Goal: Navigation & Orientation: Find specific page/section

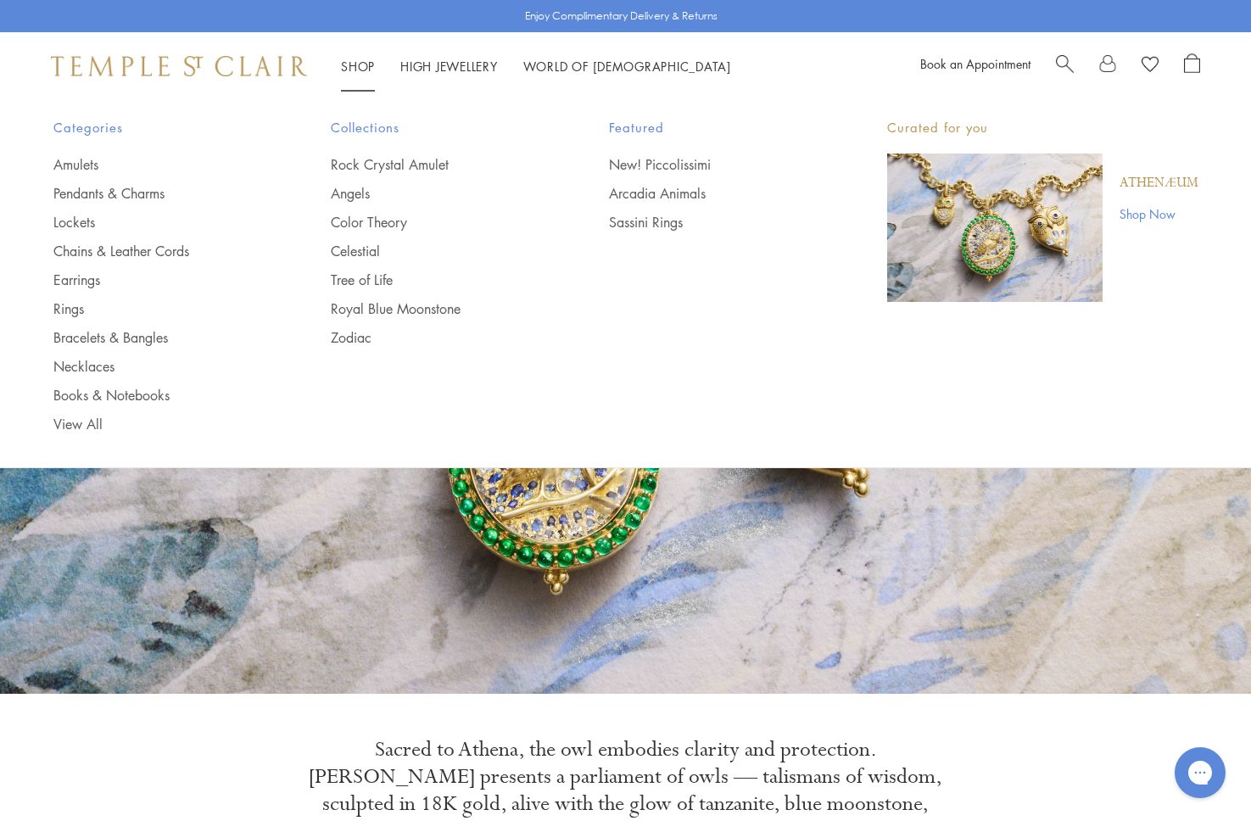
click at [357, 59] on link "Shop Shop" at bounding box center [358, 66] width 34 height 17
click at [77, 222] on link "Lockets" at bounding box center [158, 222] width 210 height 19
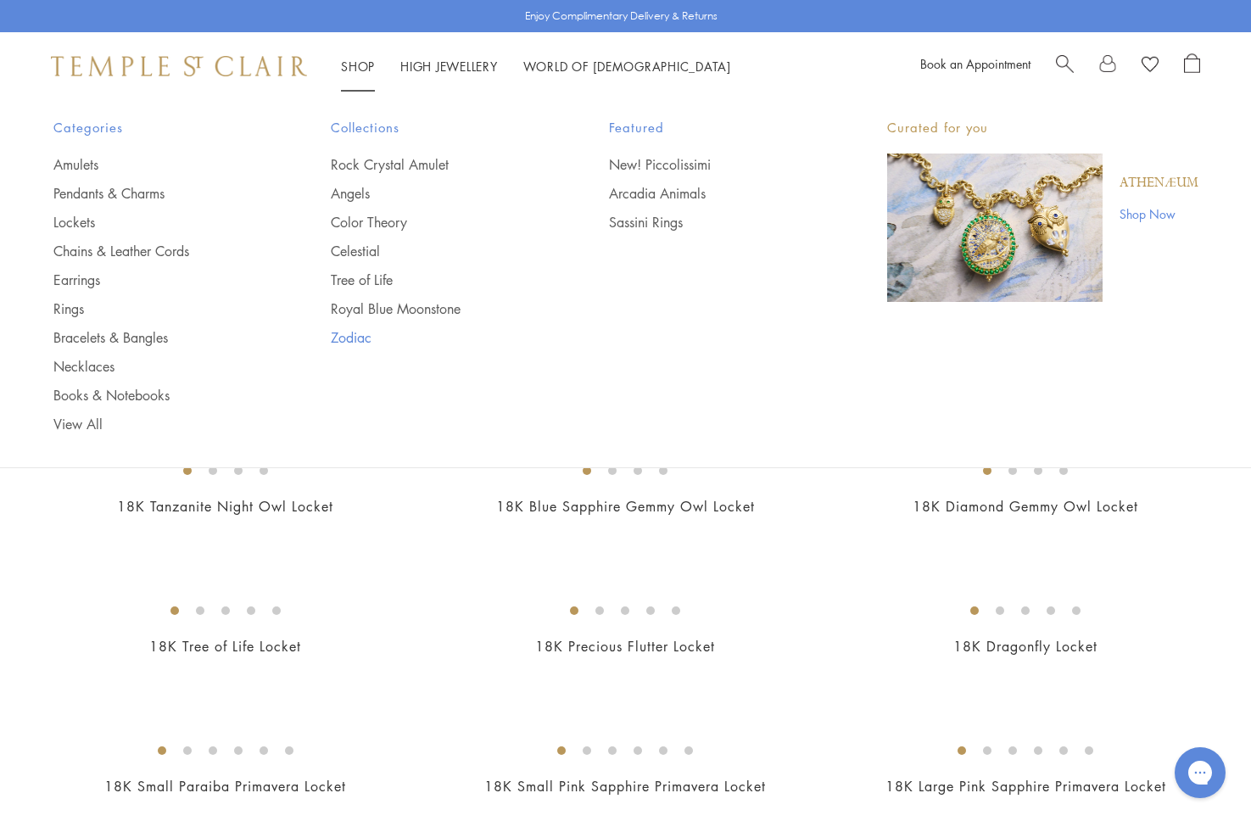
click at [361, 333] on link "Zodiac" at bounding box center [436, 337] width 210 height 19
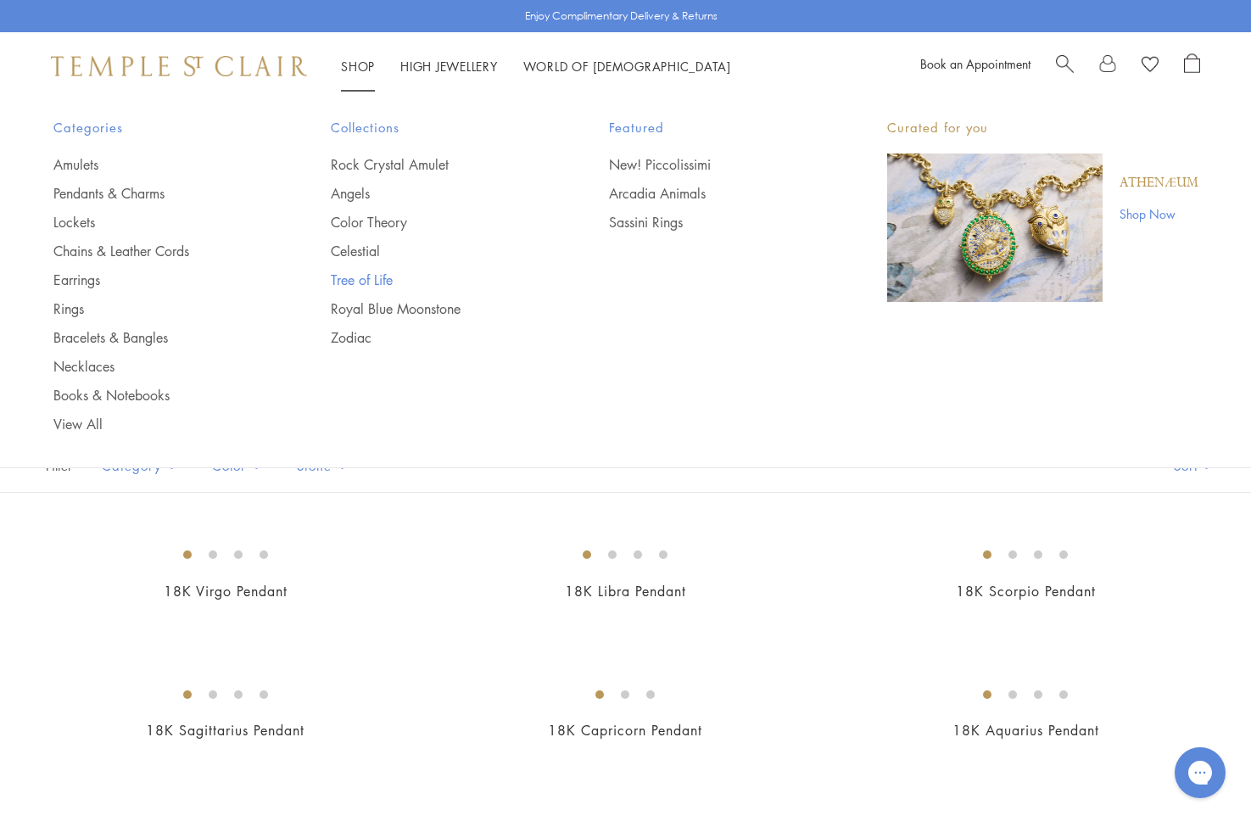
click at [349, 282] on link "Tree of Life" at bounding box center [436, 280] width 210 height 19
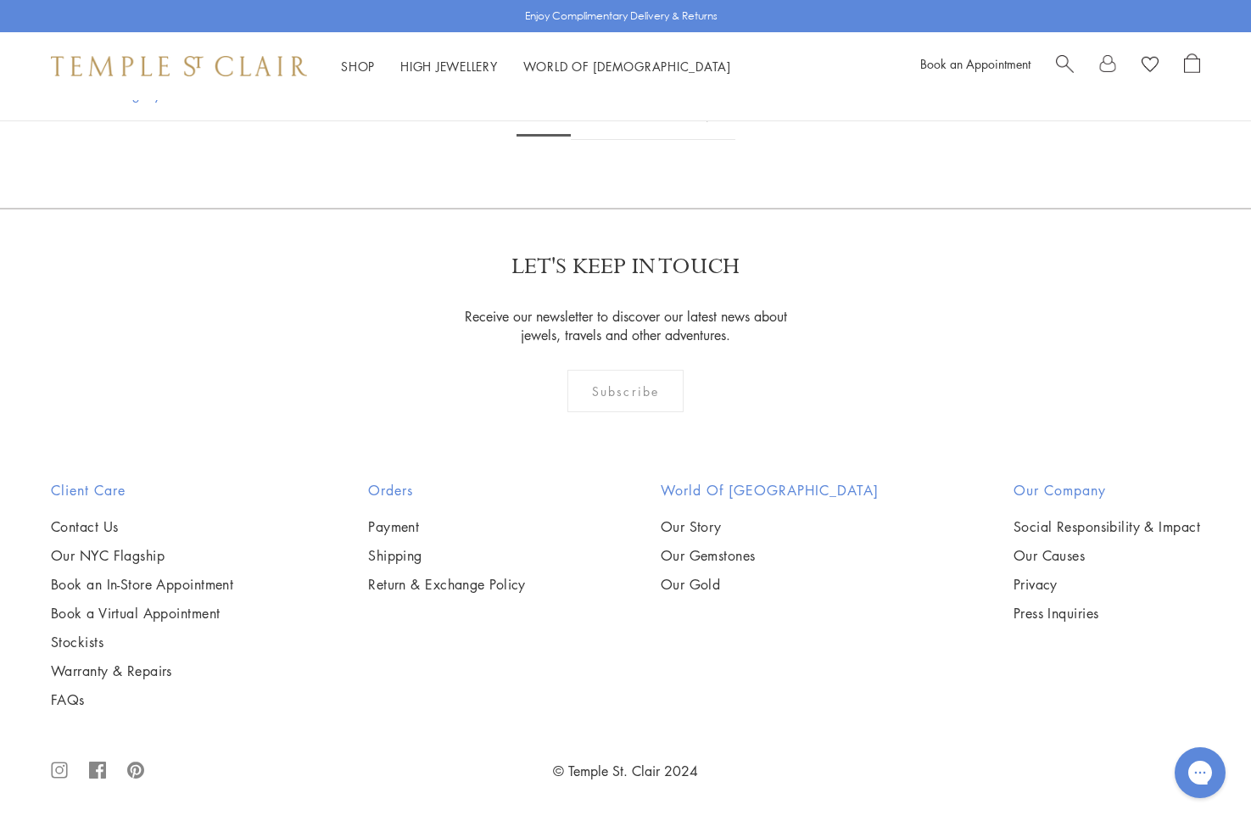
scroll to position [5381, 0]
